Goal: Transaction & Acquisition: Purchase product/service

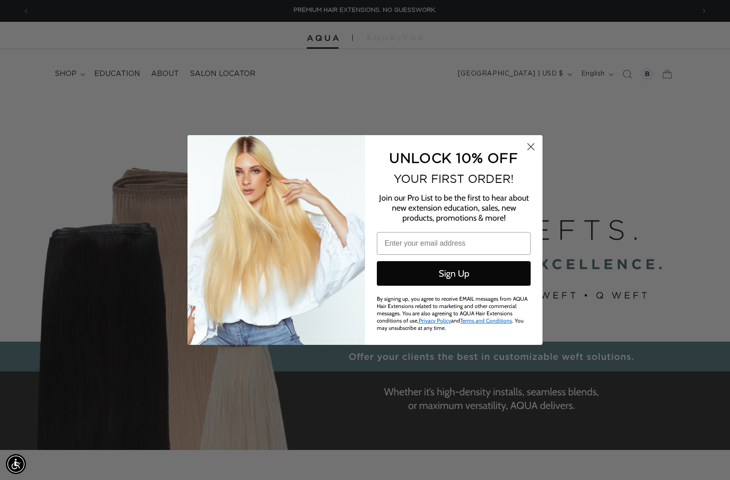
click at [535, 148] on circle "Close dialog" at bounding box center [530, 146] width 15 height 15
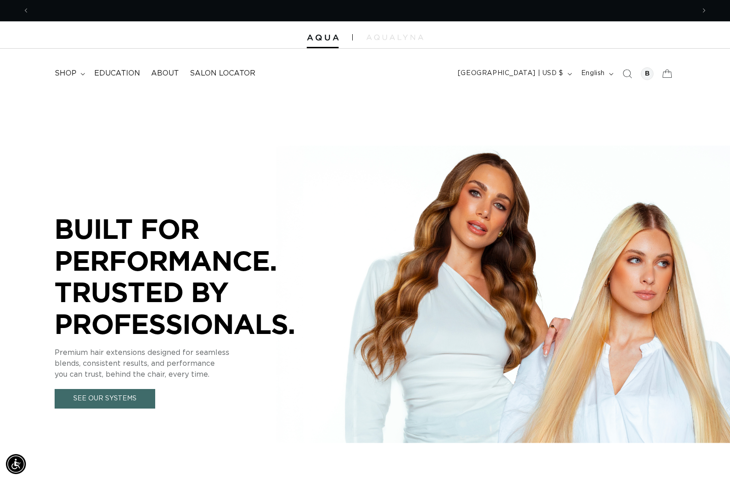
scroll to position [0, 665]
click at [66, 75] on span "shop" at bounding box center [66, 74] width 22 height 10
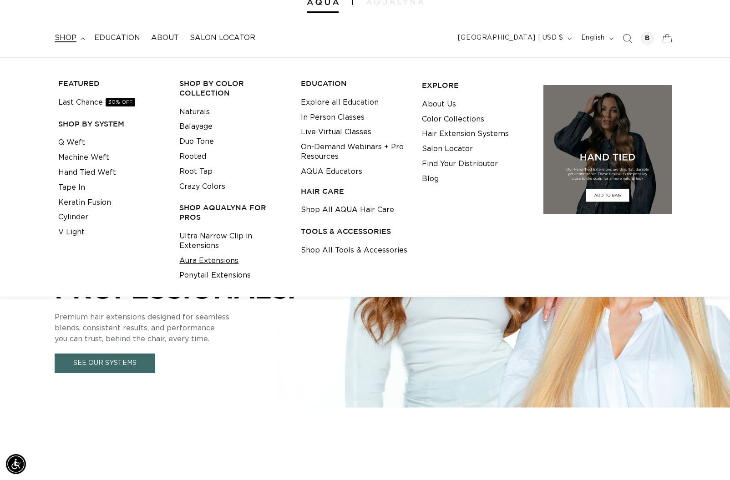
scroll to position [0, 1331]
click at [229, 258] on link "Aura Extensions" at bounding box center [208, 261] width 59 height 15
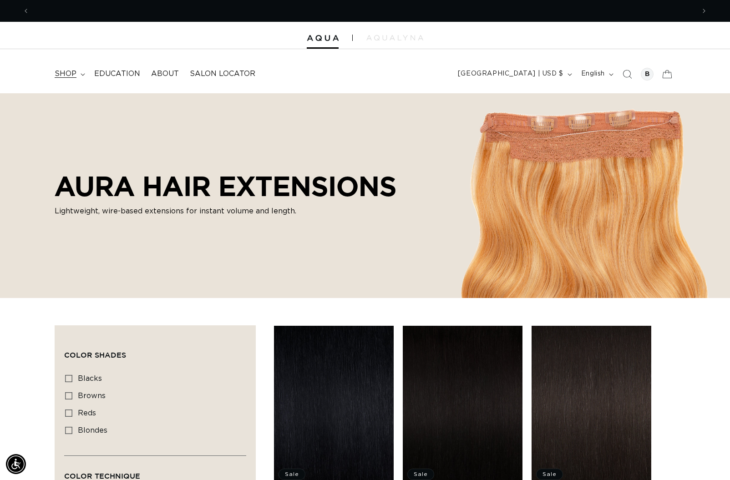
scroll to position [0, 665]
click at [71, 74] on span "shop" at bounding box center [66, 74] width 22 height 10
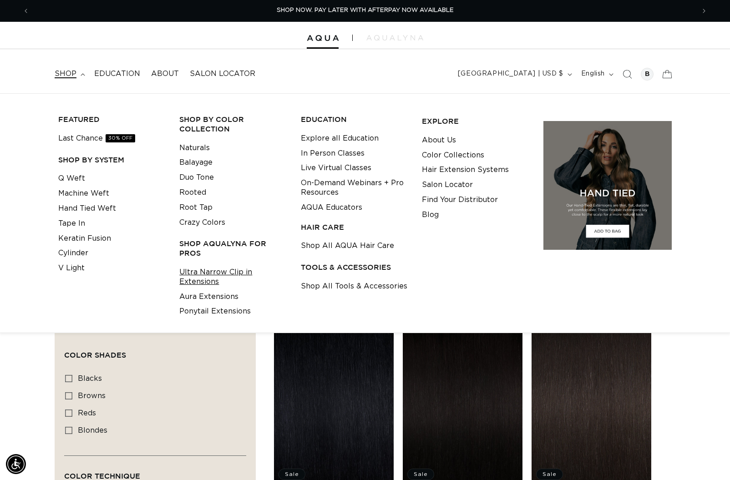
click at [211, 269] on link "Ultra Narrow Clip in Extensions" at bounding box center [232, 277] width 107 height 25
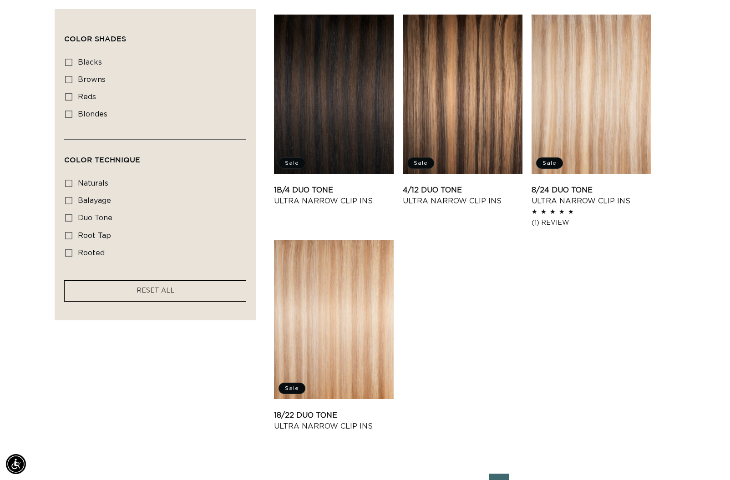
scroll to position [1320, 0]
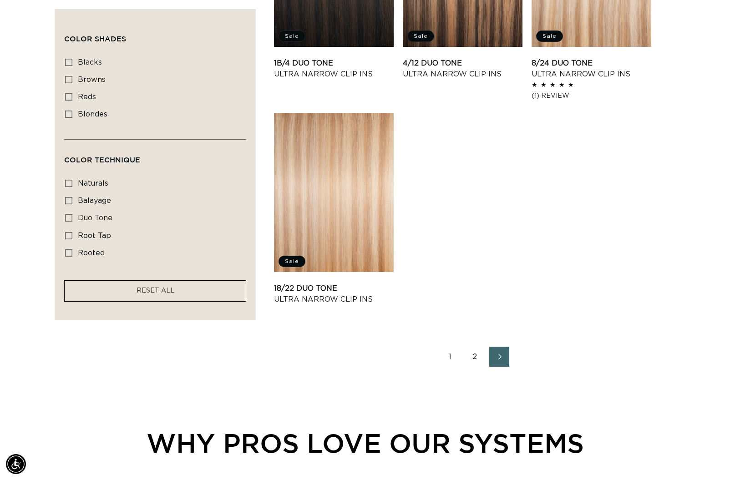
click at [472, 357] on link "2" at bounding box center [475, 357] width 20 height 20
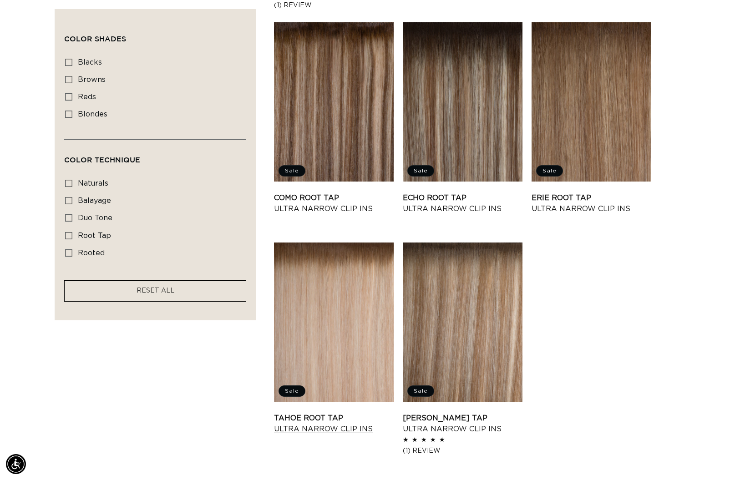
scroll to position [0, 665]
click at [337, 413] on link "Tahoe Root Tap Ultra Narrow Clip Ins" at bounding box center [334, 424] width 120 height 22
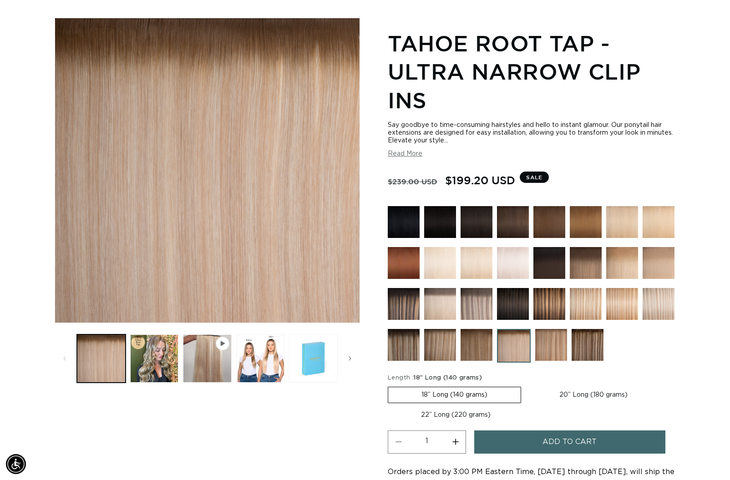
scroll to position [0, 1331]
drag, startPoint x: 395, startPoint y: 181, endPoint x: 413, endPoint y: 179, distance: 18.3
click at [413, 179] on s "$239.00 USD" at bounding box center [413, 181] width 50 height 17
click at [422, 179] on s "$239.00 USD" at bounding box center [413, 181] width 50 height 17
drag, startPoint x: 398, startPoint y: 180, endPoint x: 411, endPoint y: 177, distance: 12.6
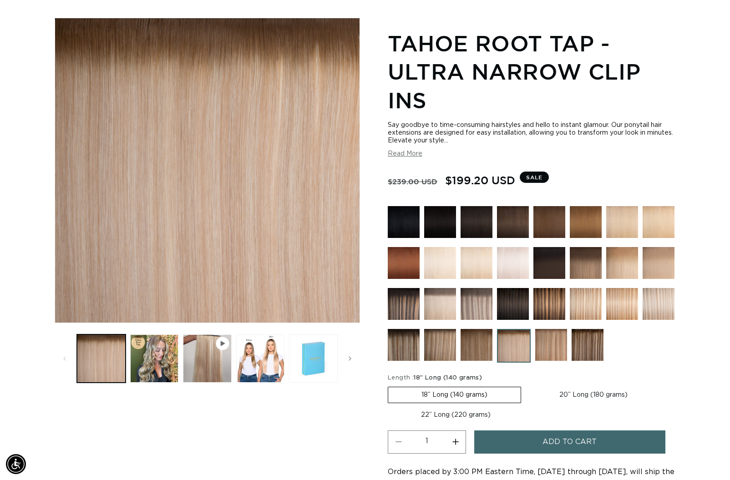
click at [411, 177] on s "$239.00 USD" at bounding box center [413, 181] width 50 height 17
click at [429, 179] on s "$239.00 USD" at bounding box center [413, 181] width 50 height 17
click at [405, 178] on s "$239.00 USD" at bounding box center [413, 181] width 50 height 17
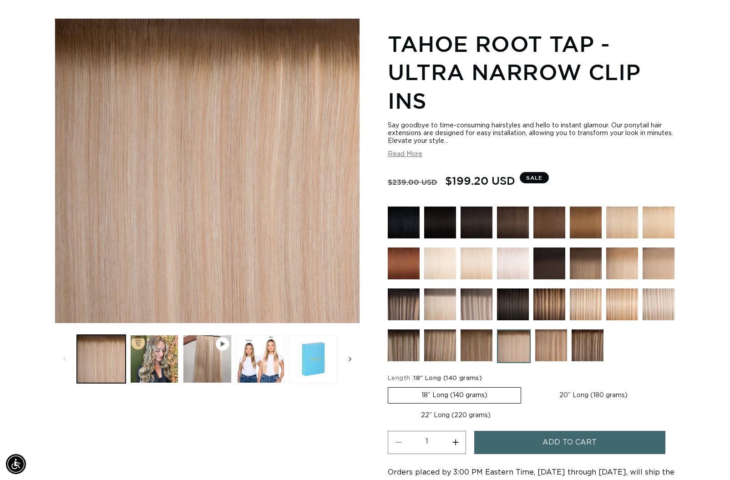
click at [354, 356] on button "Slide right" at bounding box center [350, 359] width 20 height 20
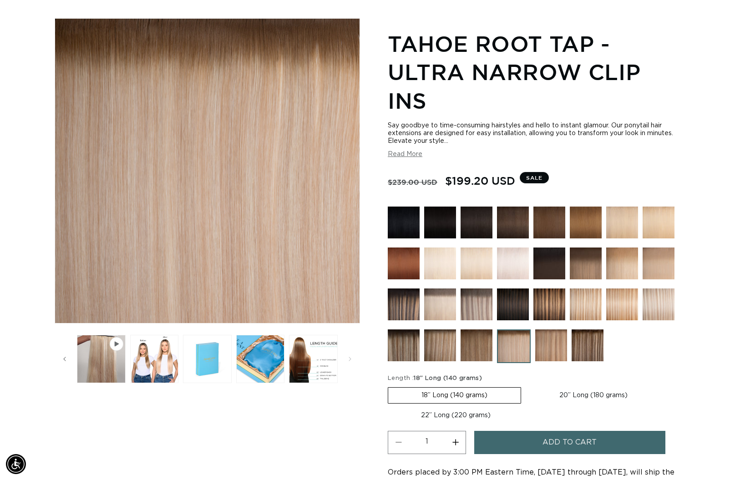
scroll to position [0, 1331]
click at [65, 359] on icon "Slide left" at bounding box center [64, 359] width 3 height 10
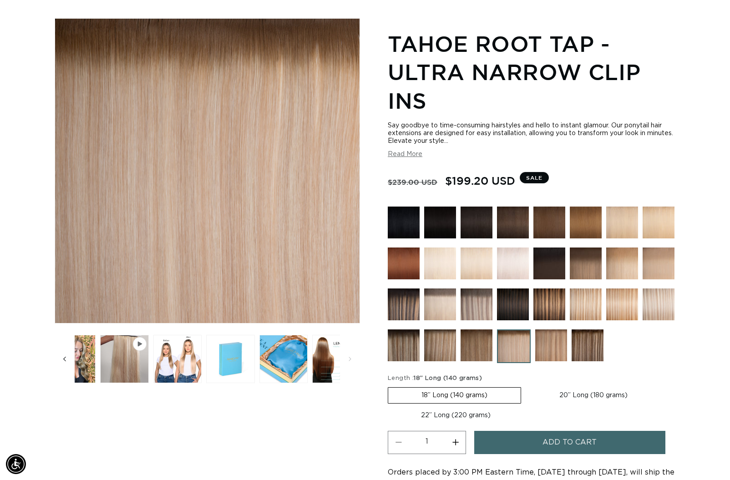
click at [65, 359] on icon "Slide left" at bounding box center [64, 359] width 3 height 10
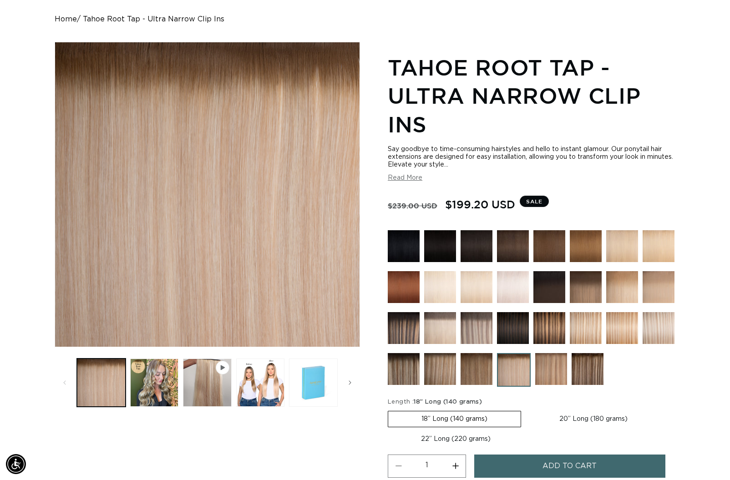
scroll to position [0, 665]
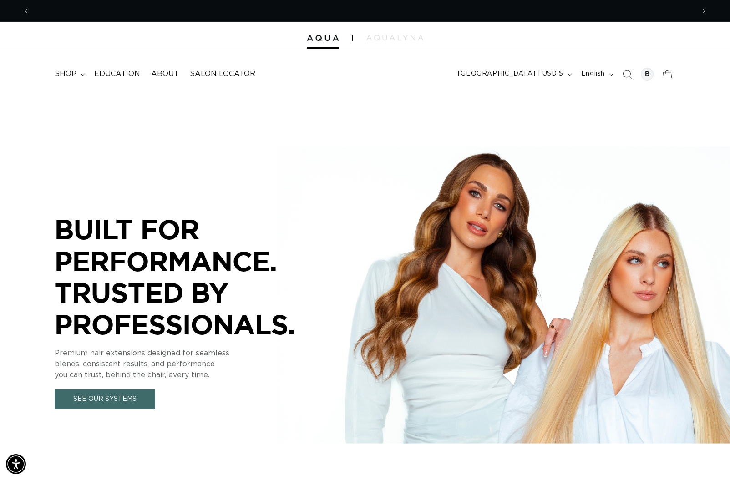
scroll to position [0, 665]
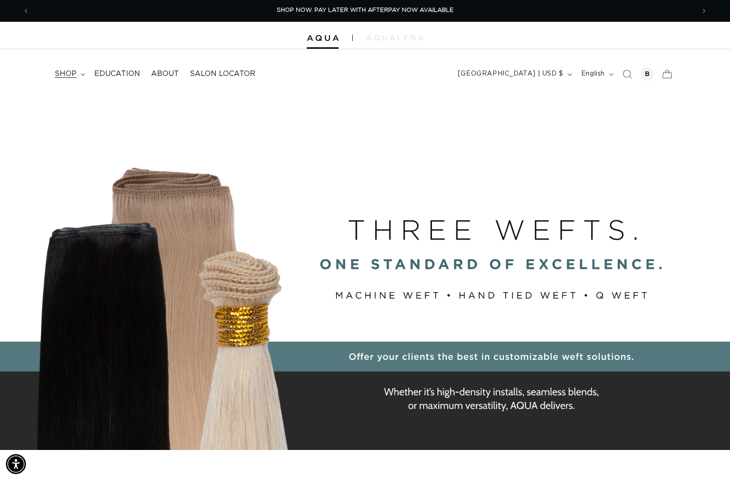
click at [84, 75] on icon at bounding box center [83, 74] width 5 height 3
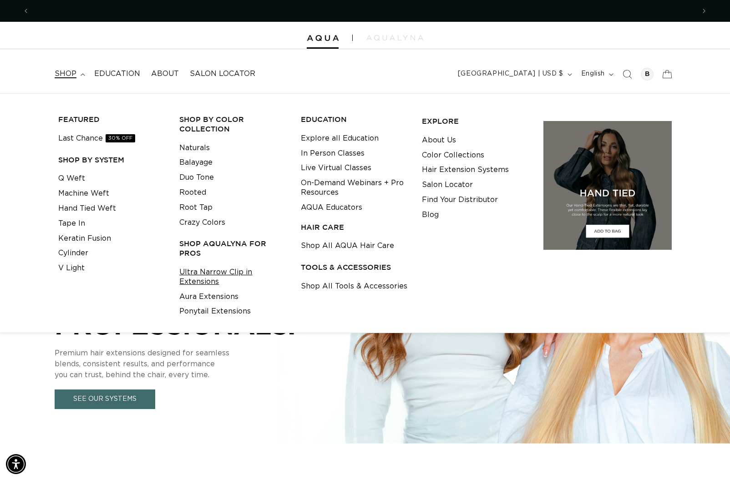
scroll to position [0, 0]
click at [208, 282] on link "Ultra Narrow Clip in Extensions" at bounding box center [232, 277] width 107 height 25
